Goal: Transaction & Acquisition: Subscribe to service/newsletter

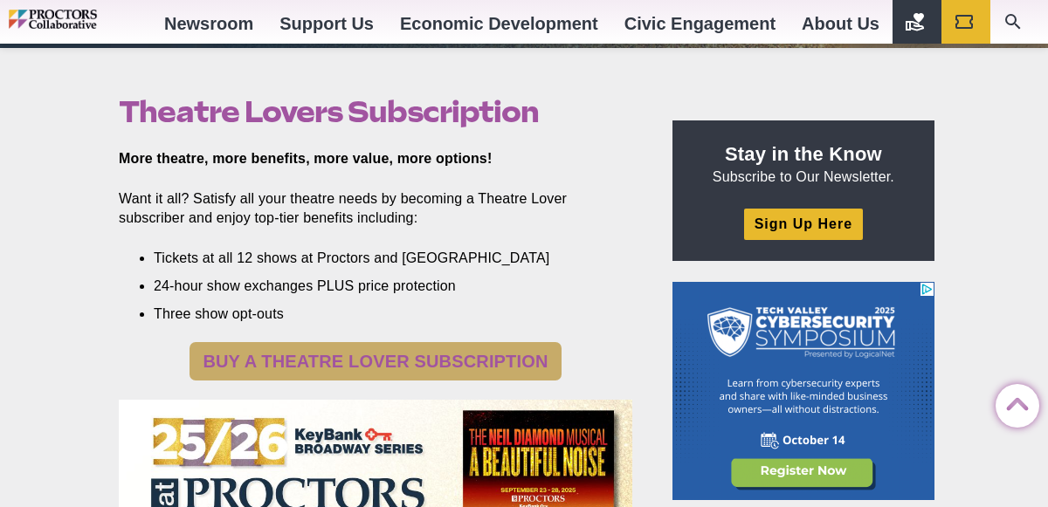
scroll to position [518, 0]
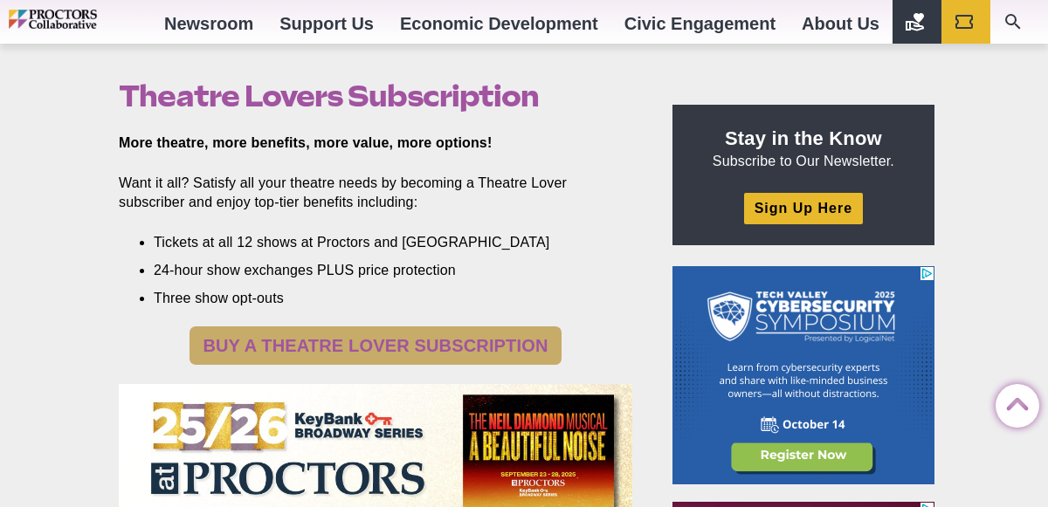
click at [377, 344] on link "BUY A THEATRE LOVER SUBSCRIPTION" at bounding box center [375, 346] width 371 height 38
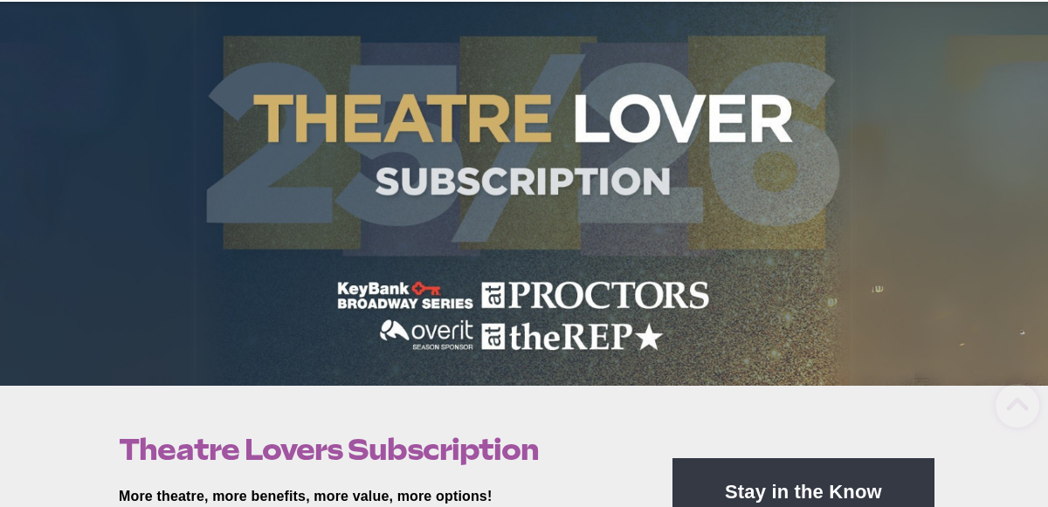
scroll to position [439, 0]
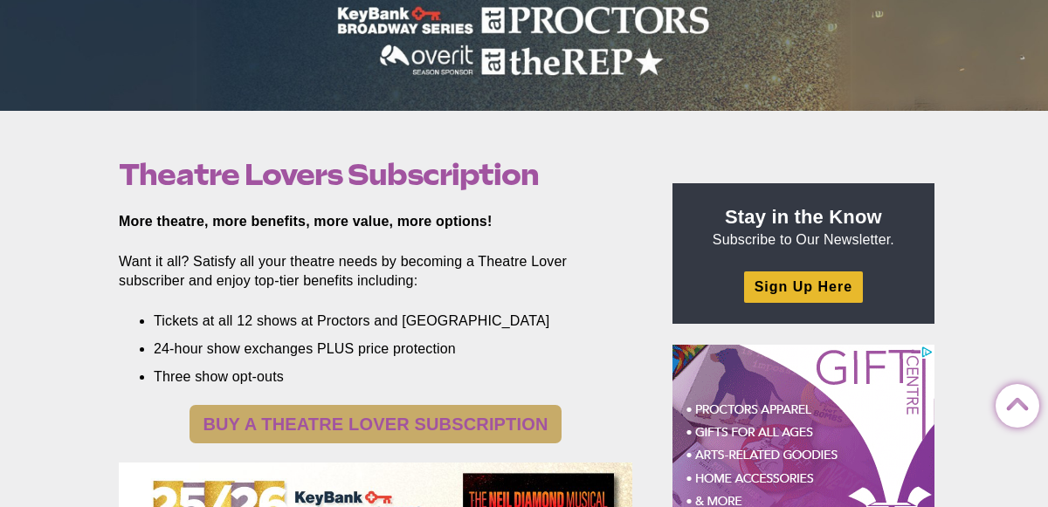
click at [433, 418] on link "BUY A THEATRE LOVER SUBSCRIPTION" at bounding box center [375, 424] width 371 height 38
